Goal: Find specific page/section: Find specific page/section

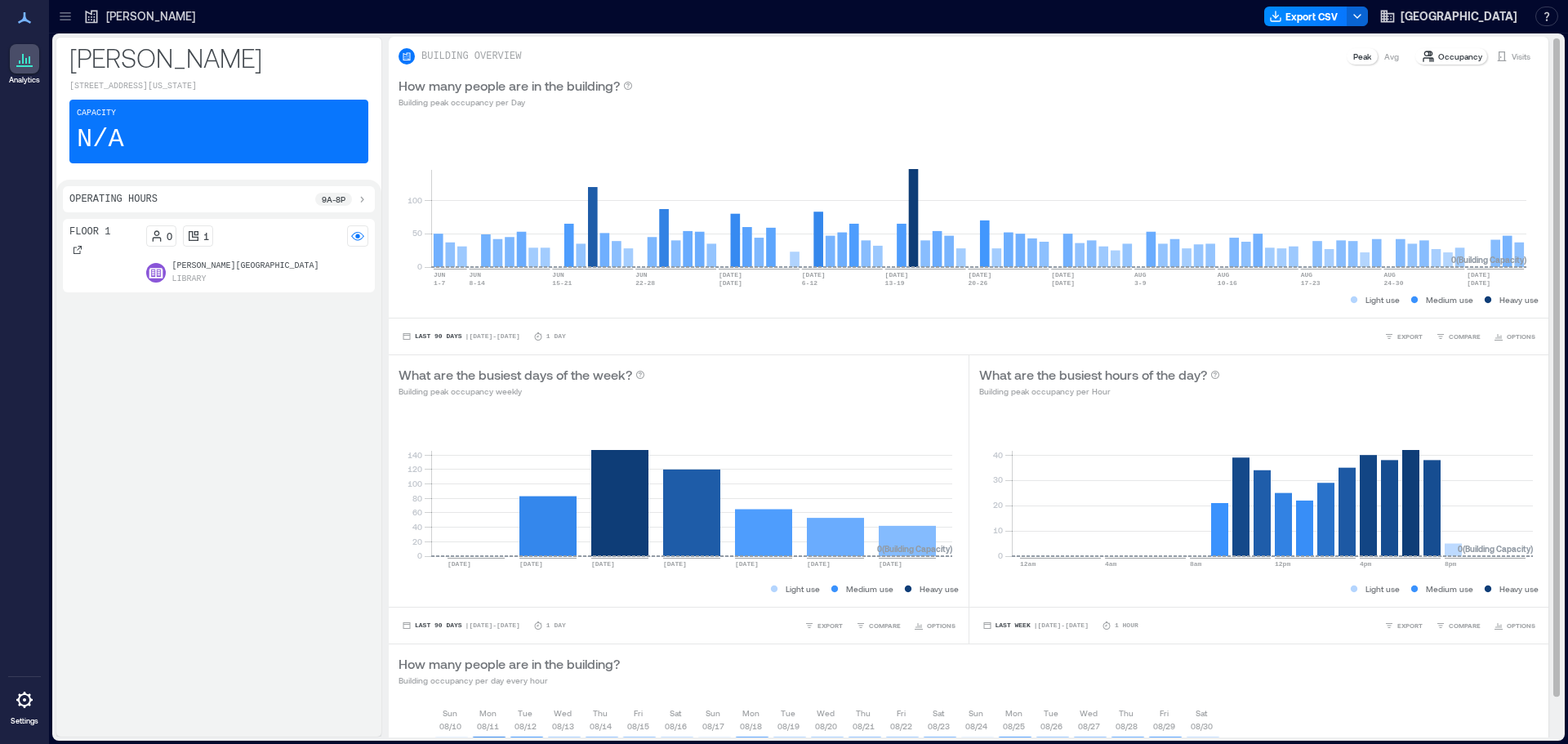
click at [1512, 57] on p "Visits" at bounding box center [1521, 57] width 18 height 13
